Goal: Find specific fact: Find specific fact

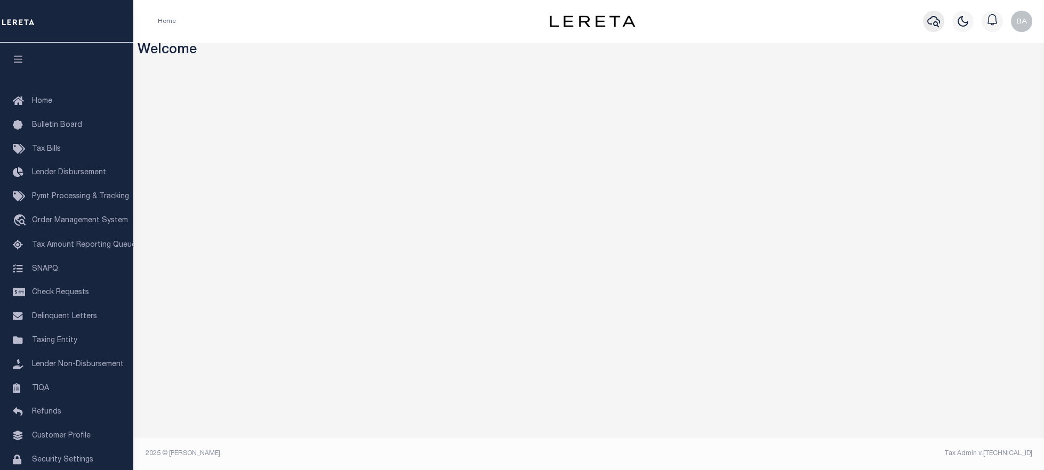
click at [933, 23] on icon "button" at bounding box center [933, 21] width 13 height 13
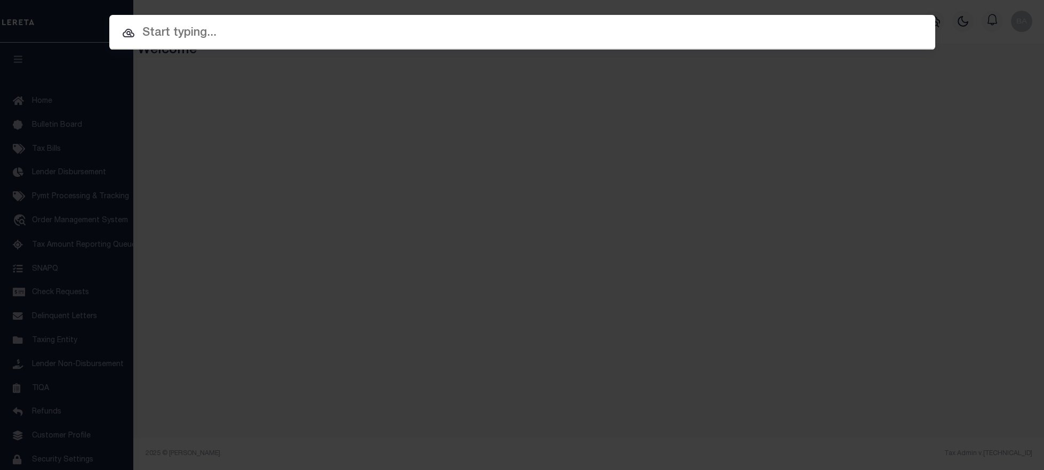
paste input "19942"
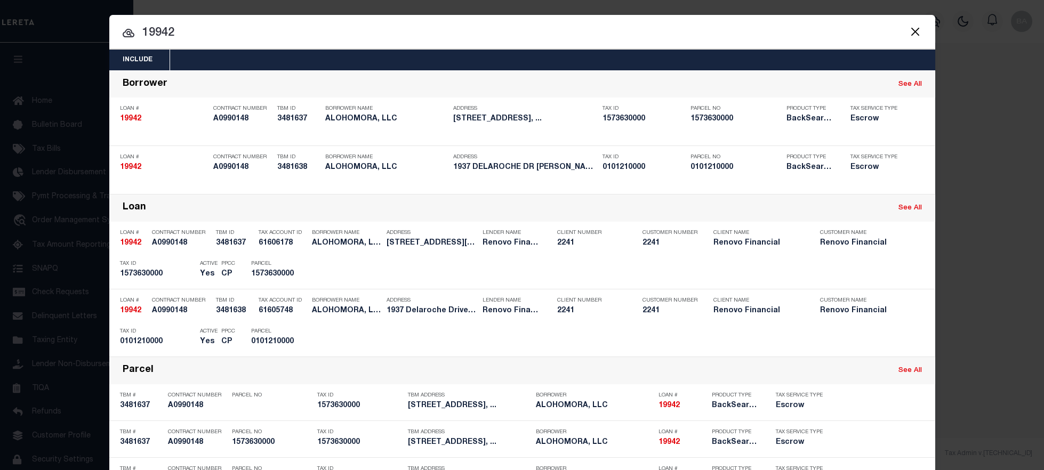
click at [208, 34] on input "19942" at bounding box center [522, 33] width 826 height 19
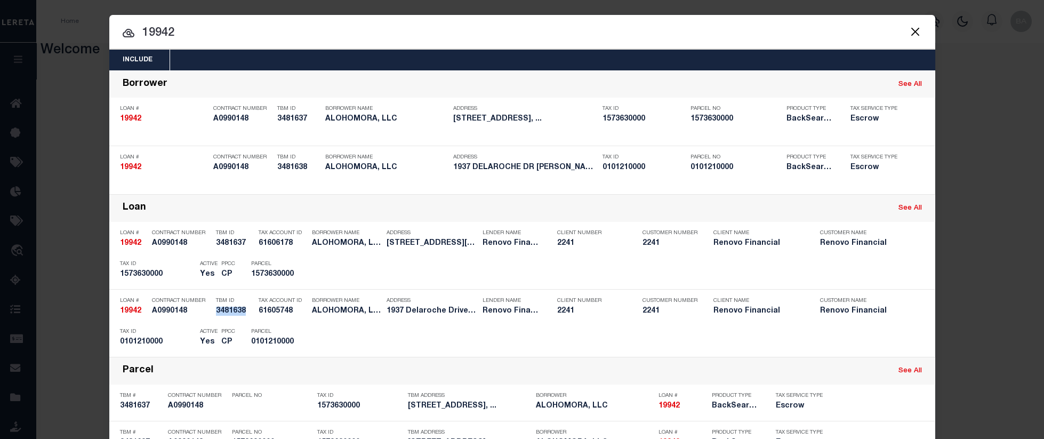
click at [162, 36] on input "19942" at bounding box center [522, 33] width 826 height 19
paste input "511439723"
type input "511439723"
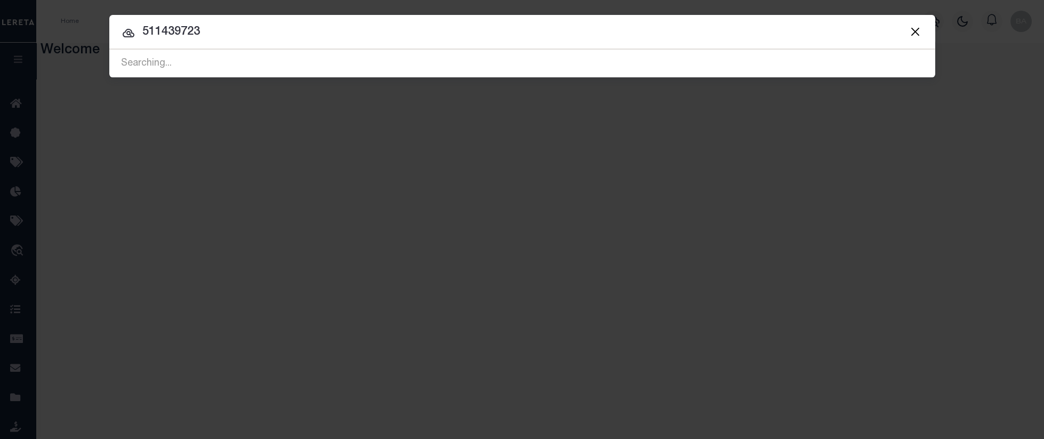
click at [229, 32] on input "511439723" at bounding box center [522, 32] width 826 height 19
